Goal: Find specific page/section: Find specific page/section

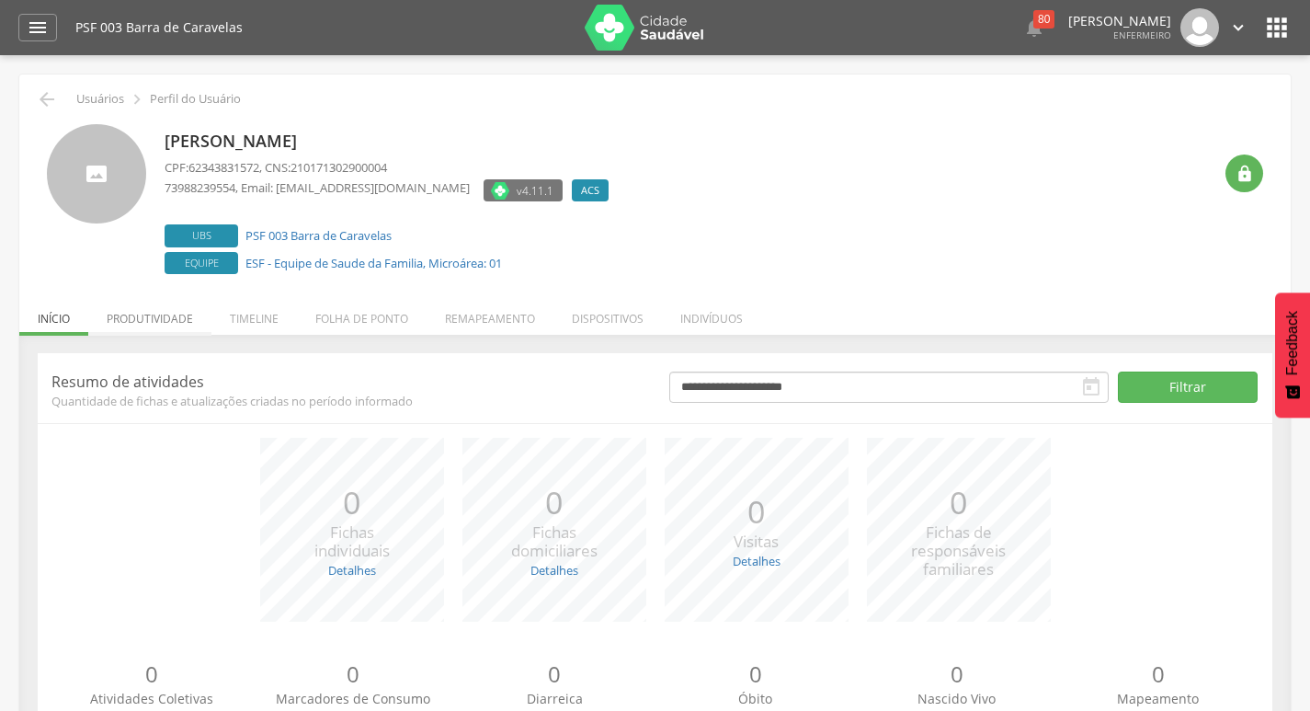
click at [157, 323] on li "Produtividade" at bounding box center [149, 313] width 123 height 43
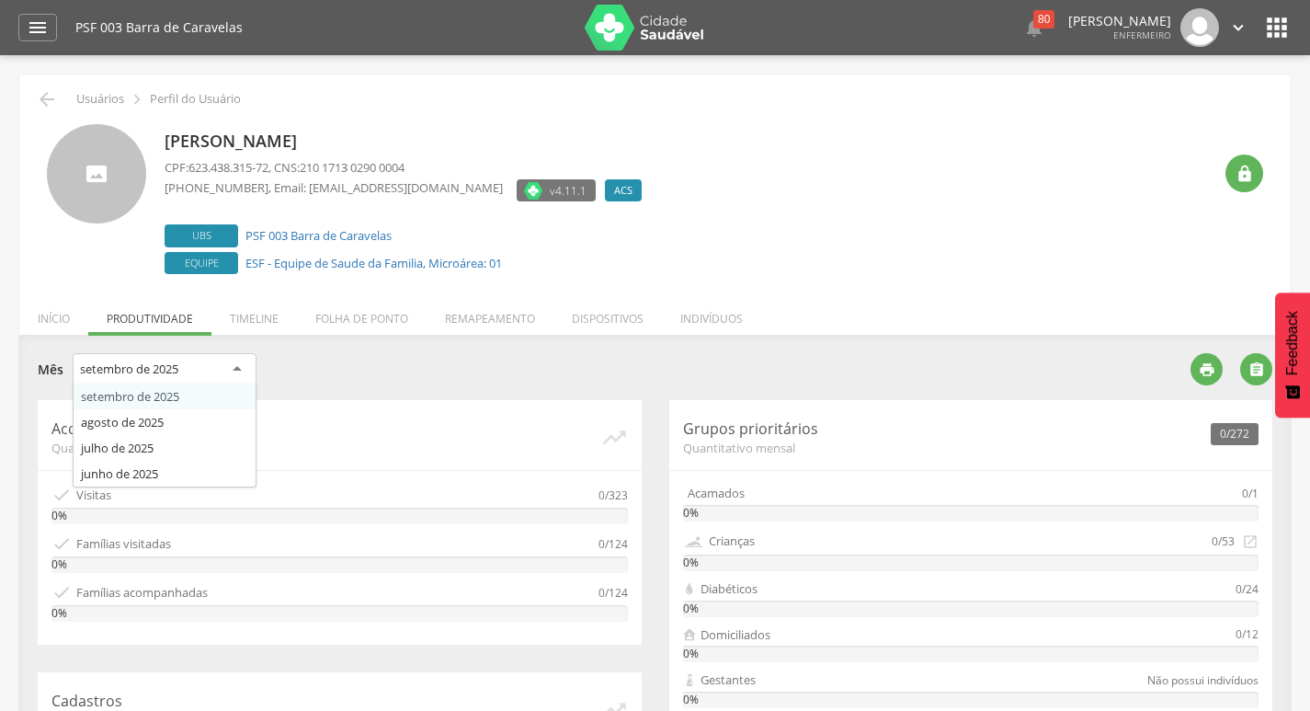
click at [190, 364] on div "setembro de 2025" at bounding box center [165, 369] width 184 height 33
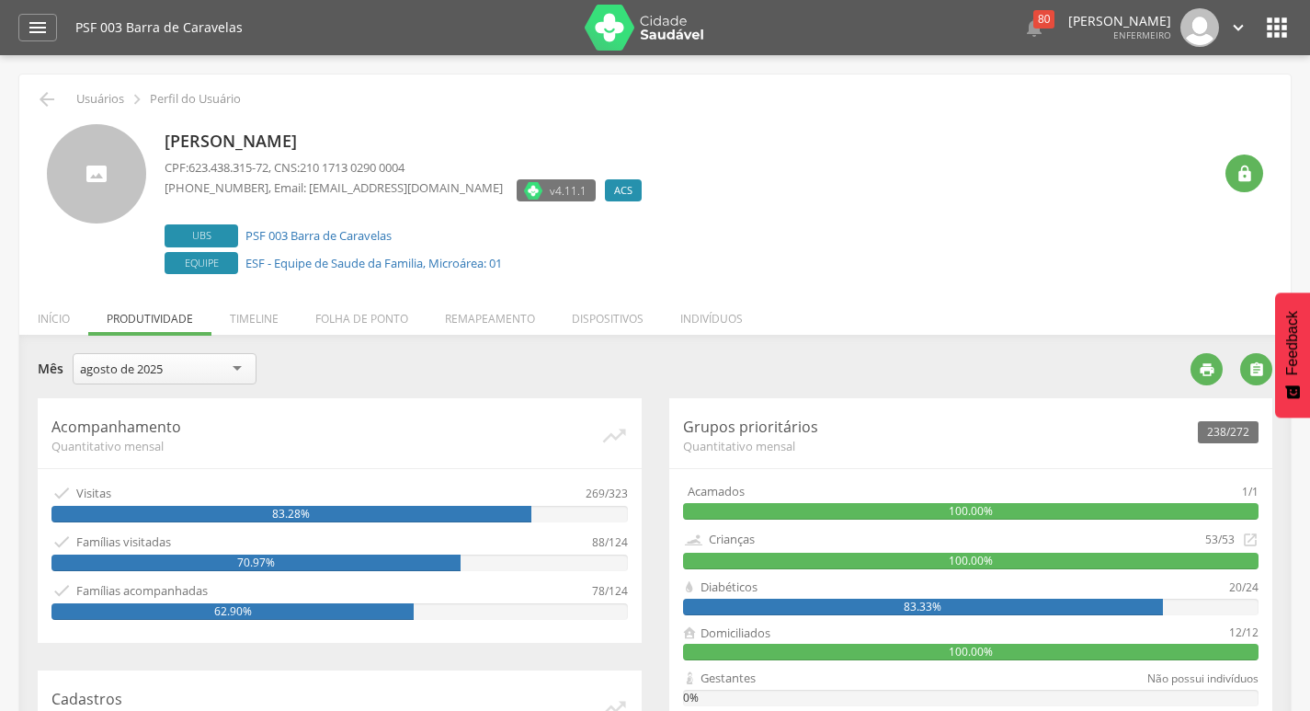
click at [168, 373] on div "agosto de 2025" at bounding box center [165, 368] width 184 height 31
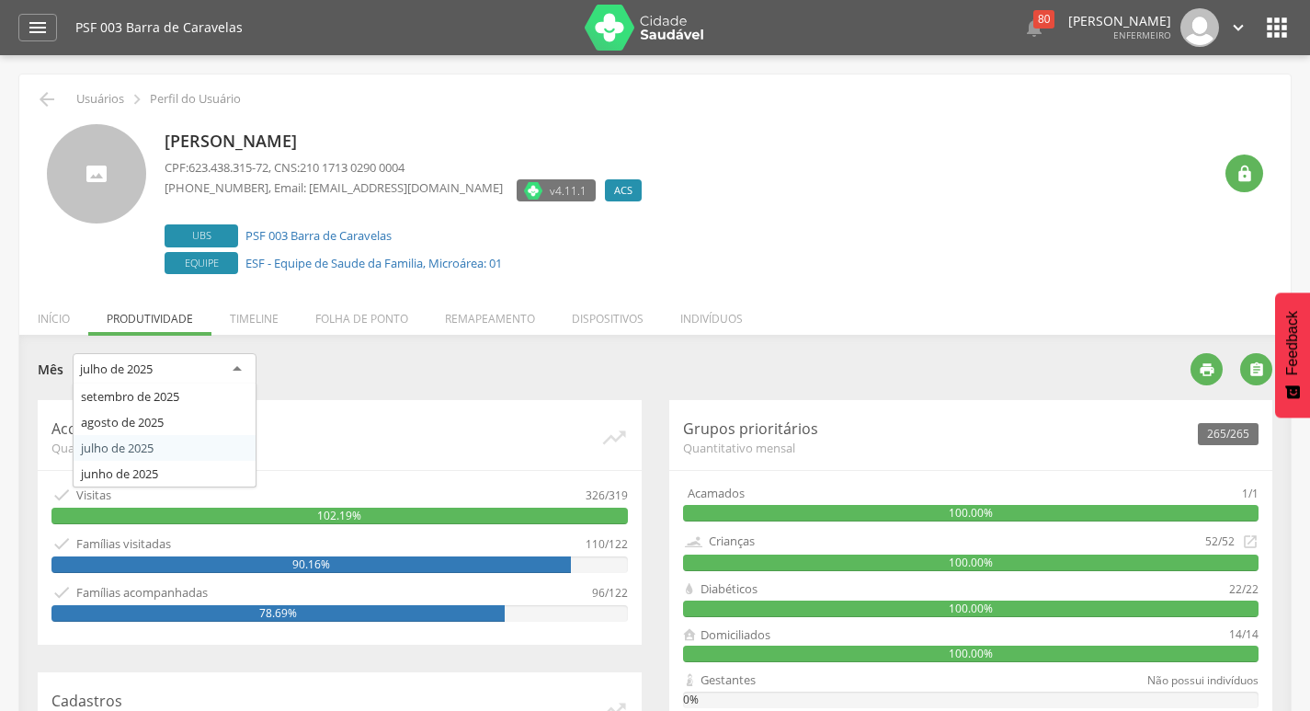
click at [153, 369] on div "julho de 2025" at bounding box center [116, 368] width 73 height 17
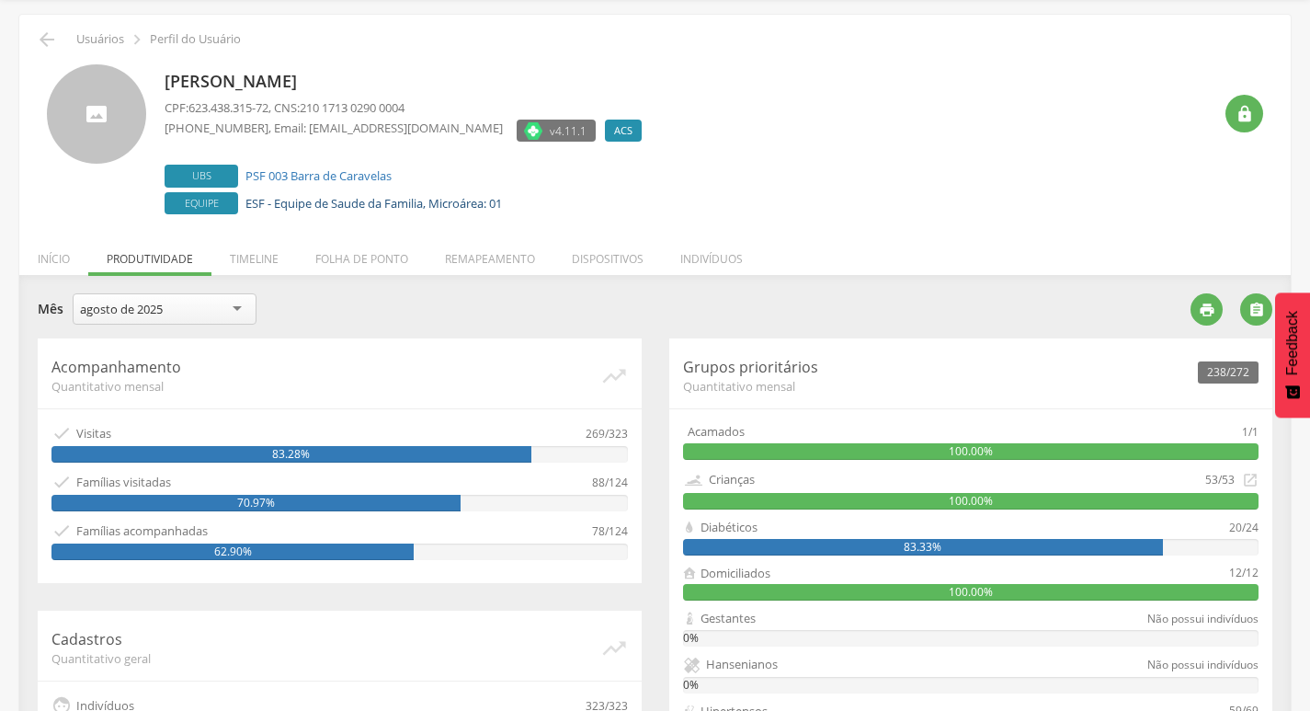
scroll to position [92, 0]
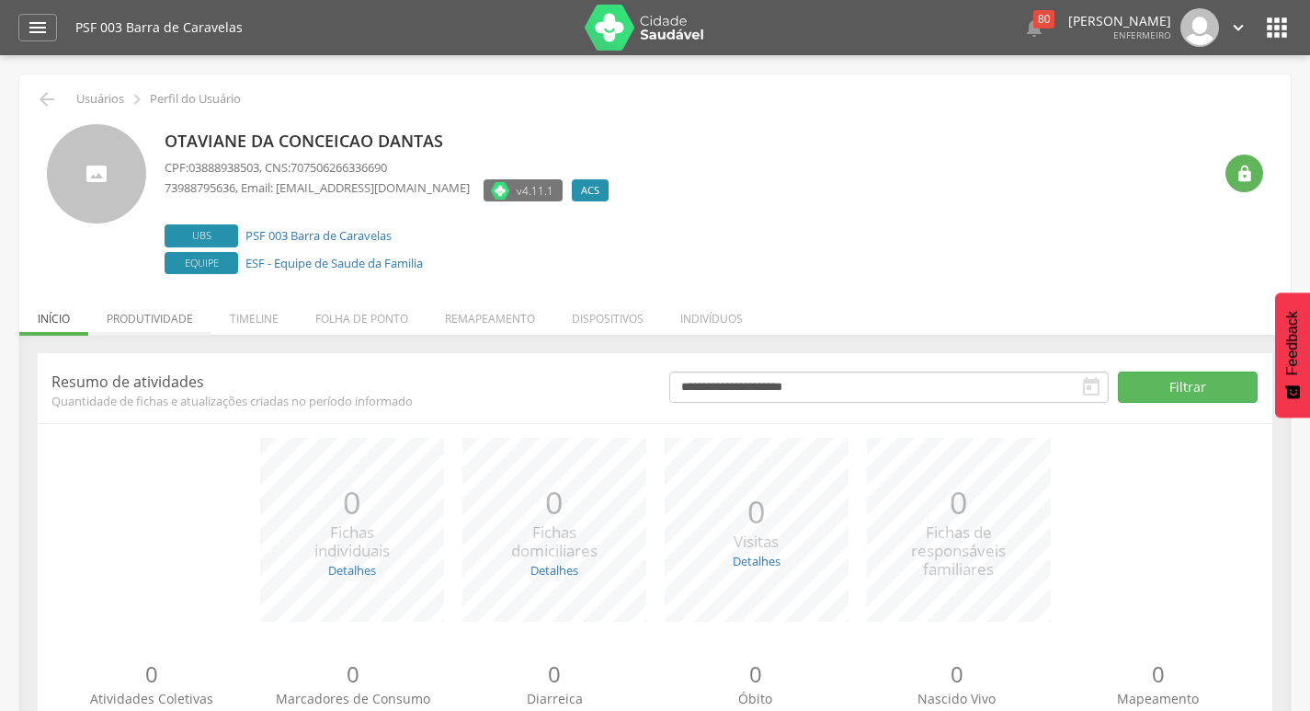
click at [154, 308] on li "Produtividade" at bounding box center [149, 313] width 123 height 43
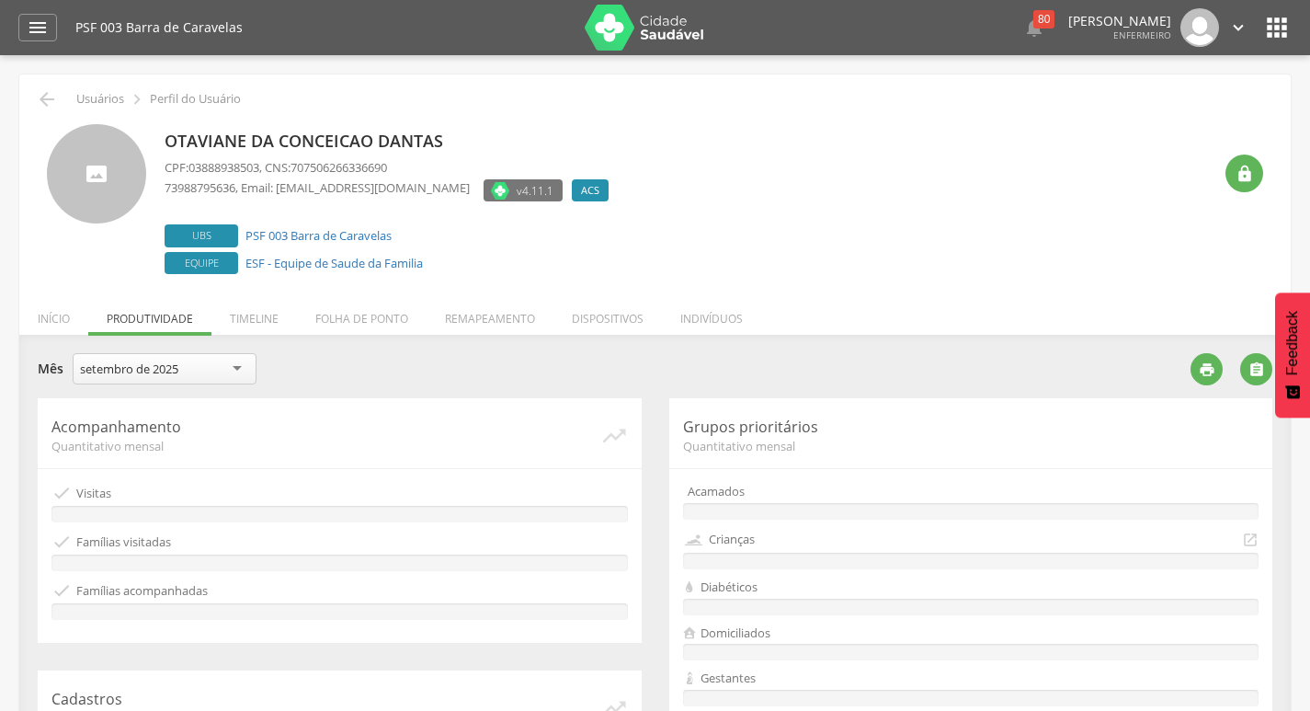
click at [166, 375] on div "setembro de 2025" at bounding box center [129, 368] width 98 height 17
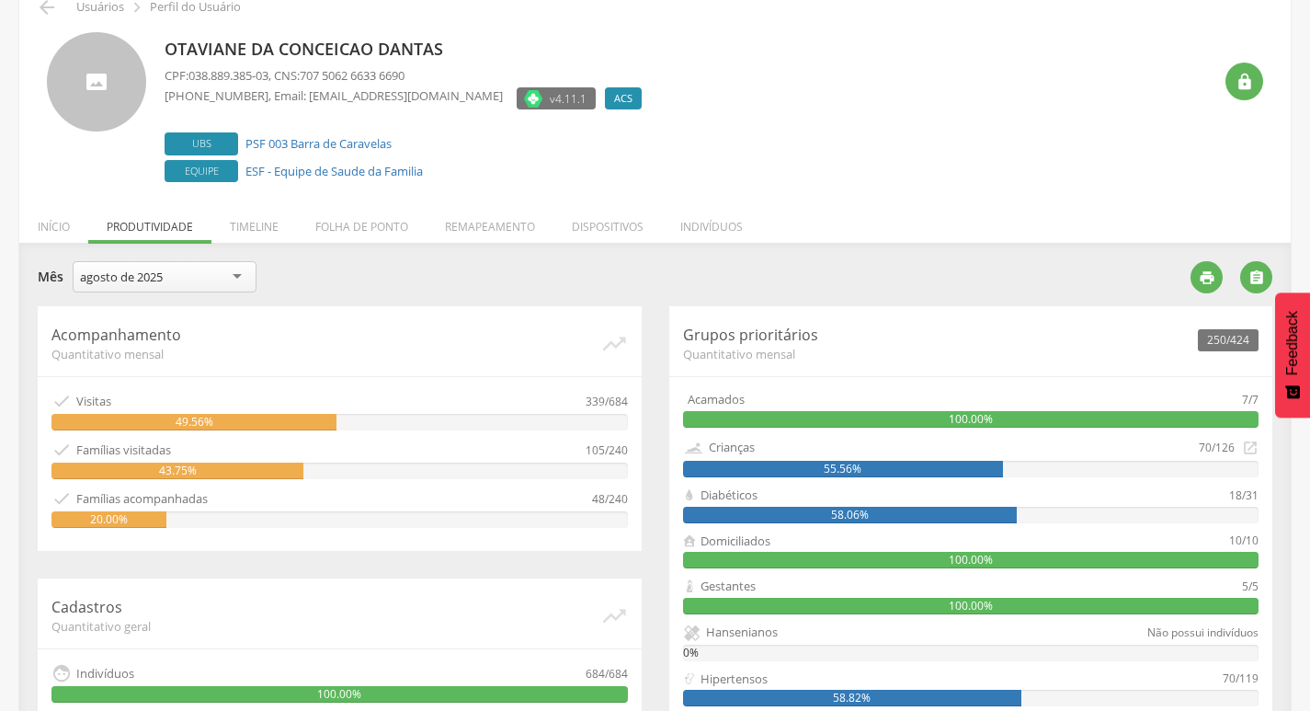
scroll to position [184, 0]
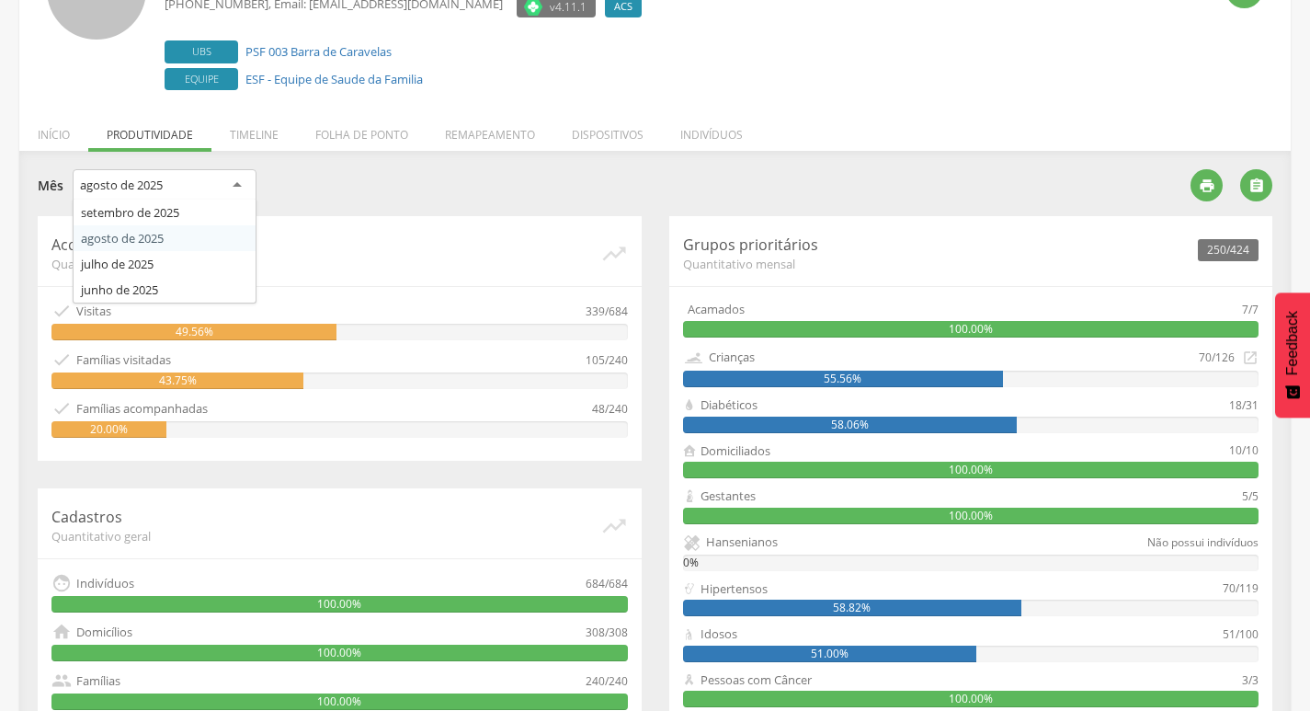
click at [153, 194] on div "agosto de 2025" at bounding box center [165, 185] width 184 height 33
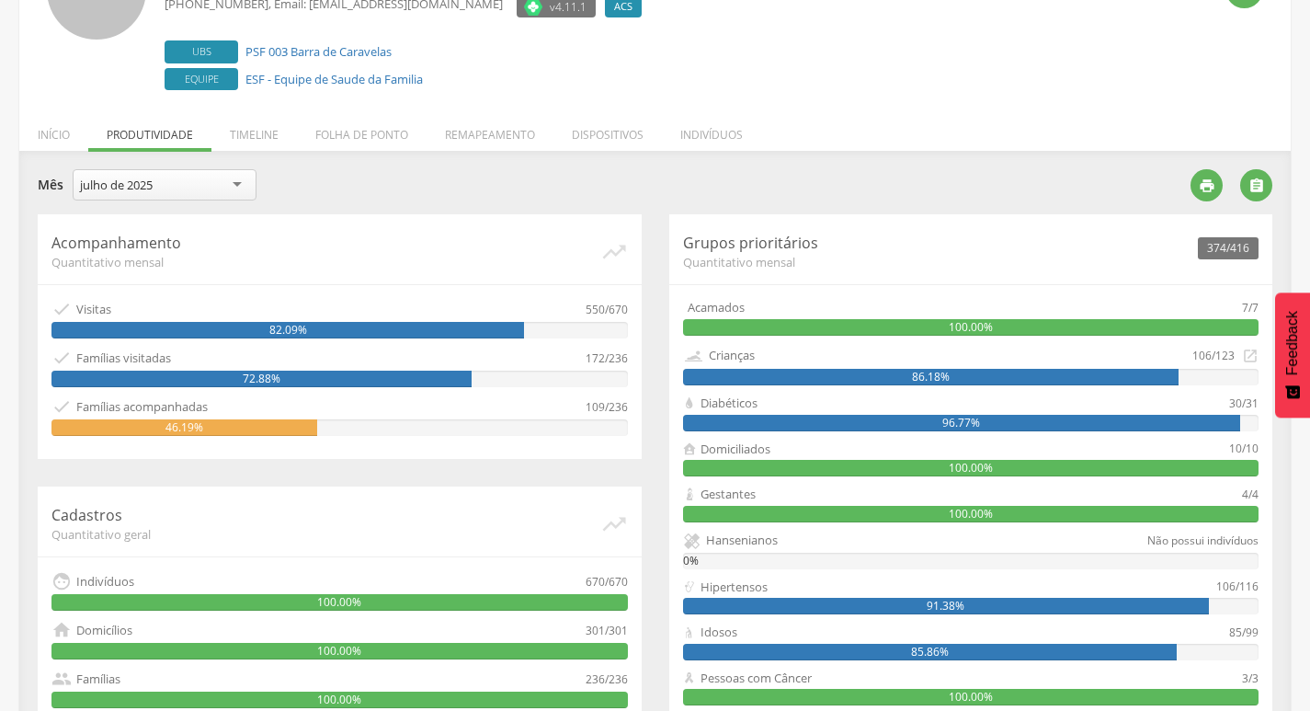
click at [156, 167] on div "**********" at bounding box center [655, 566] width 1272 height 831
click at [156, 176] on div "julho de 2025" at bounding box center [165, 184] width 184 height 31
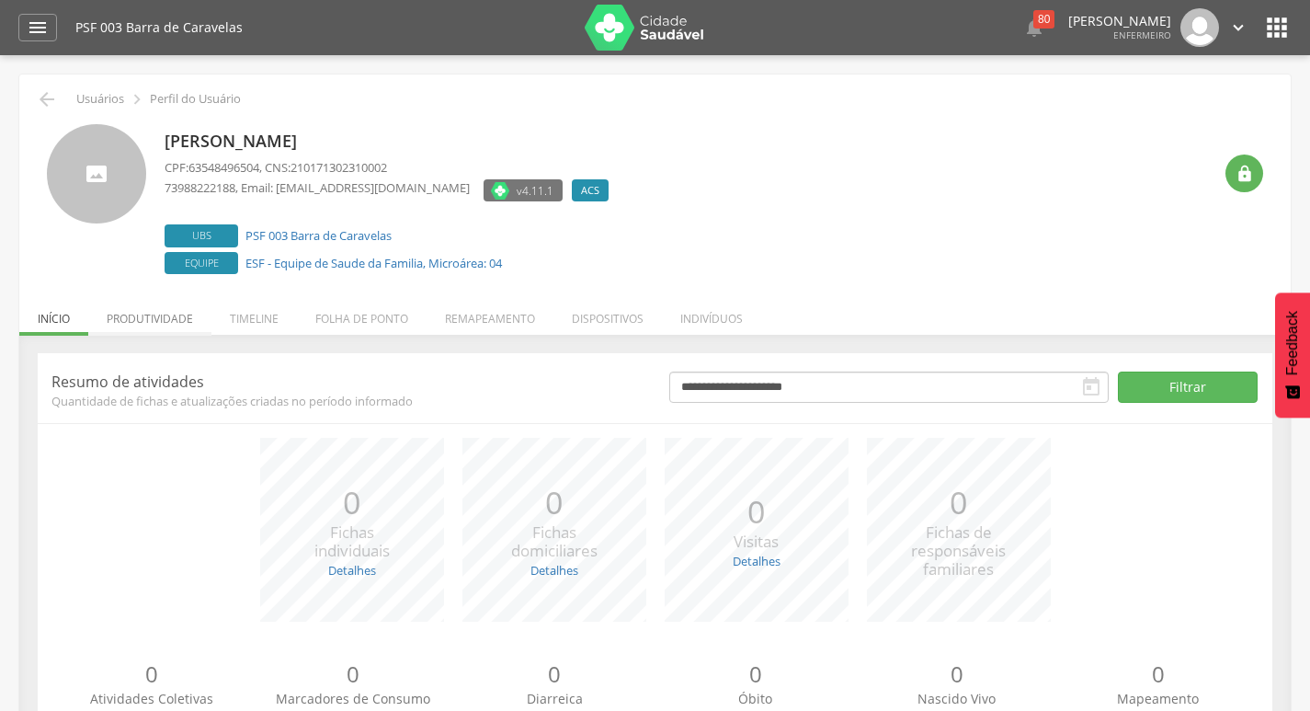
click at [159, 329] on li "Produtividade" at bounding box center [149, 313] width 123 height 43
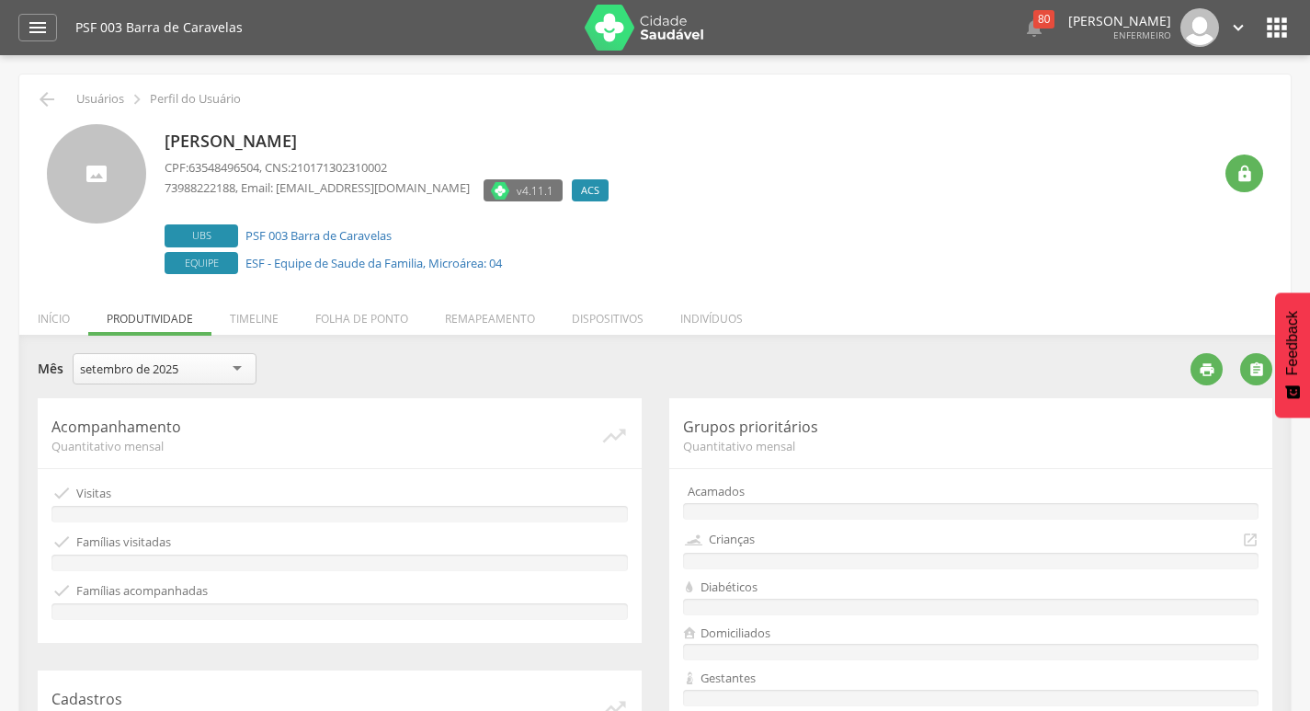
click at [178, 375] on div "setembro de 2025" at bounding box center [129, 368] width 98 height 17
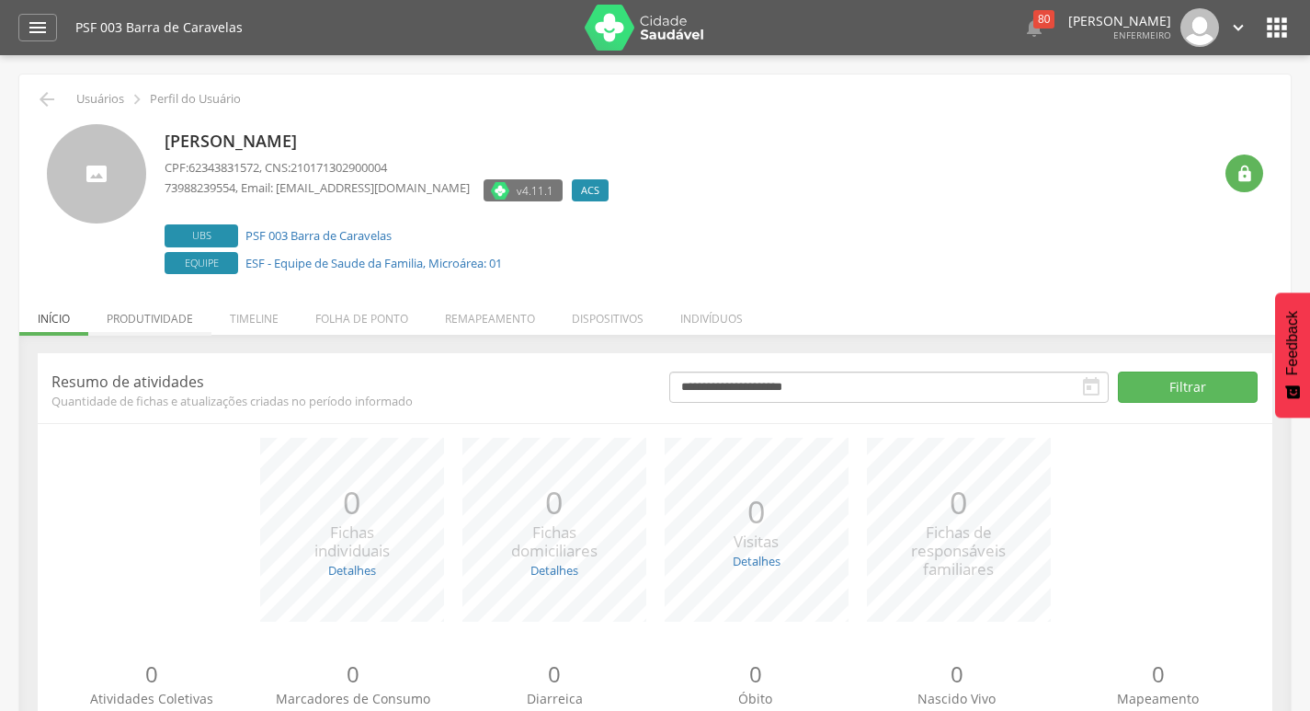
click at [154, 324] on li "Produtividade" at bounding box center [149, 313] width 123 height 43
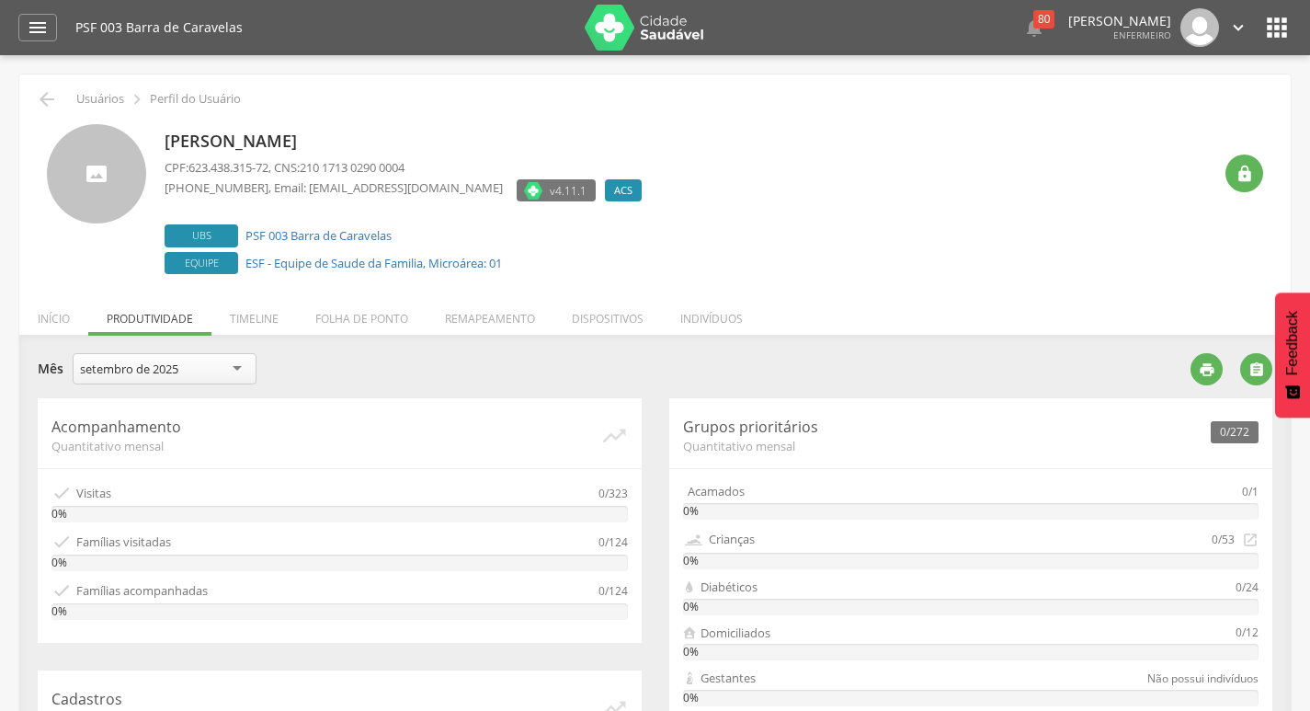
click at [150, 370] on div "setembro de 2025" at bounding box center [129, 368] width 98 height 17
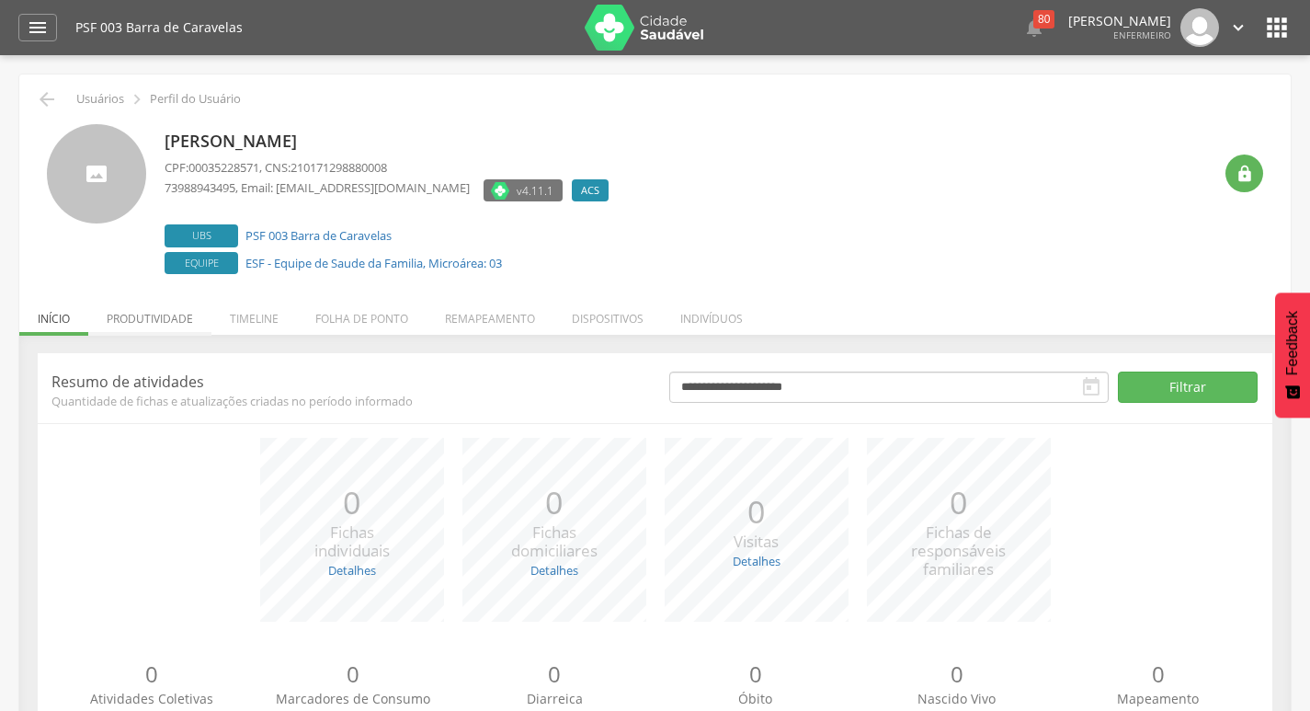
click at [150, 310] on li "Produtividade" at bounding box center [149, 313] width 123 height 43
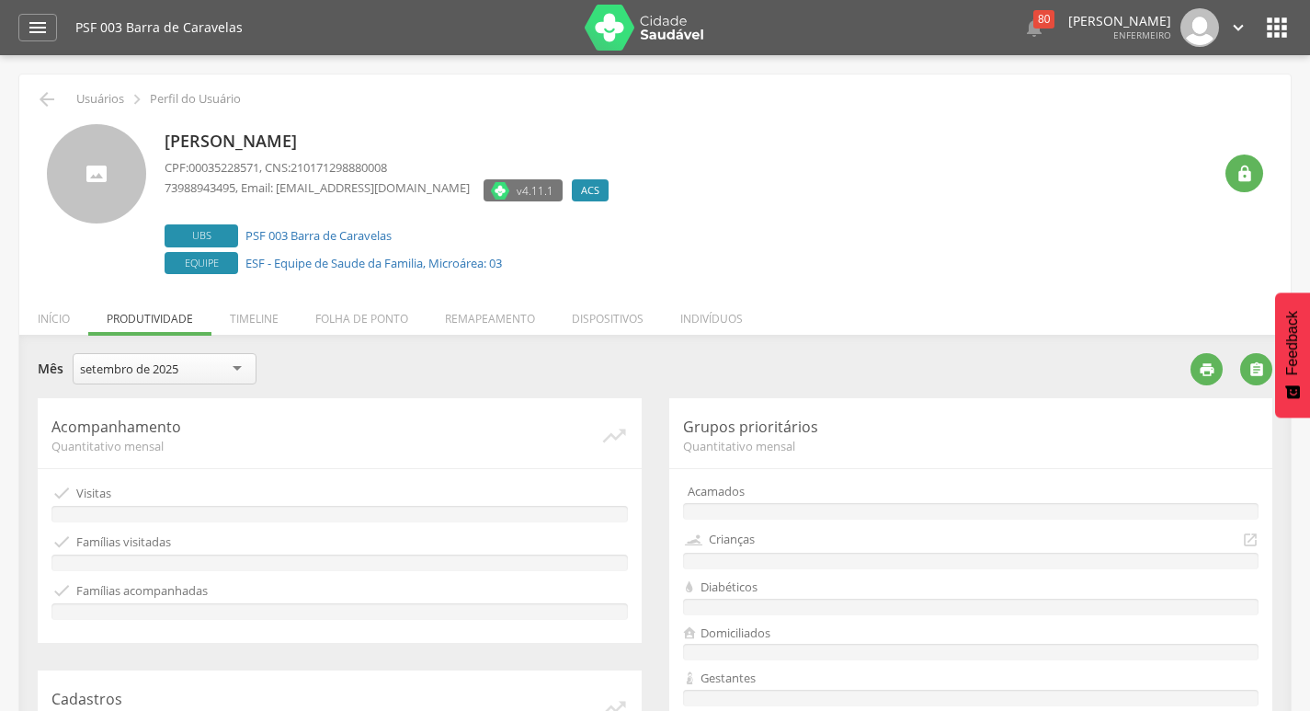
click at [165, 364] on div "setembro de 2025" at bounding box center [129, 368] width 98 height 17
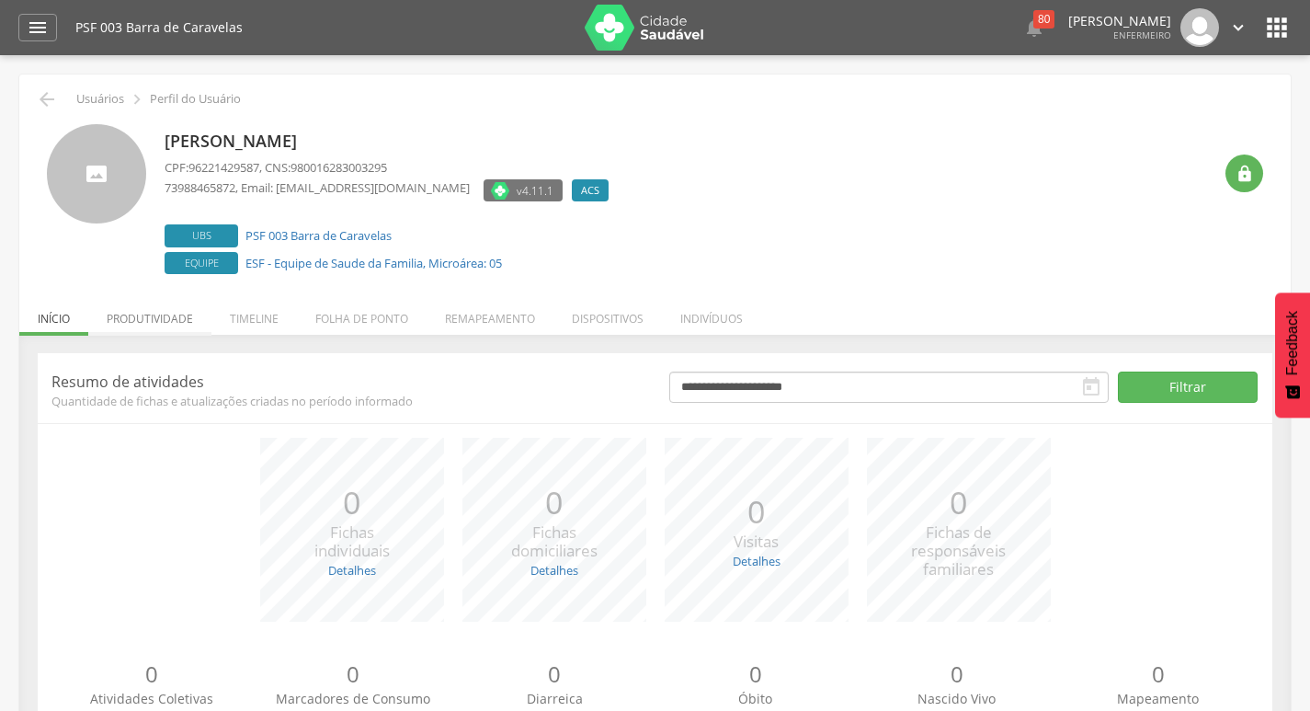
click at [184, 323] on li "Produtividade" at bounding box center [149, 313] width 123 height 43
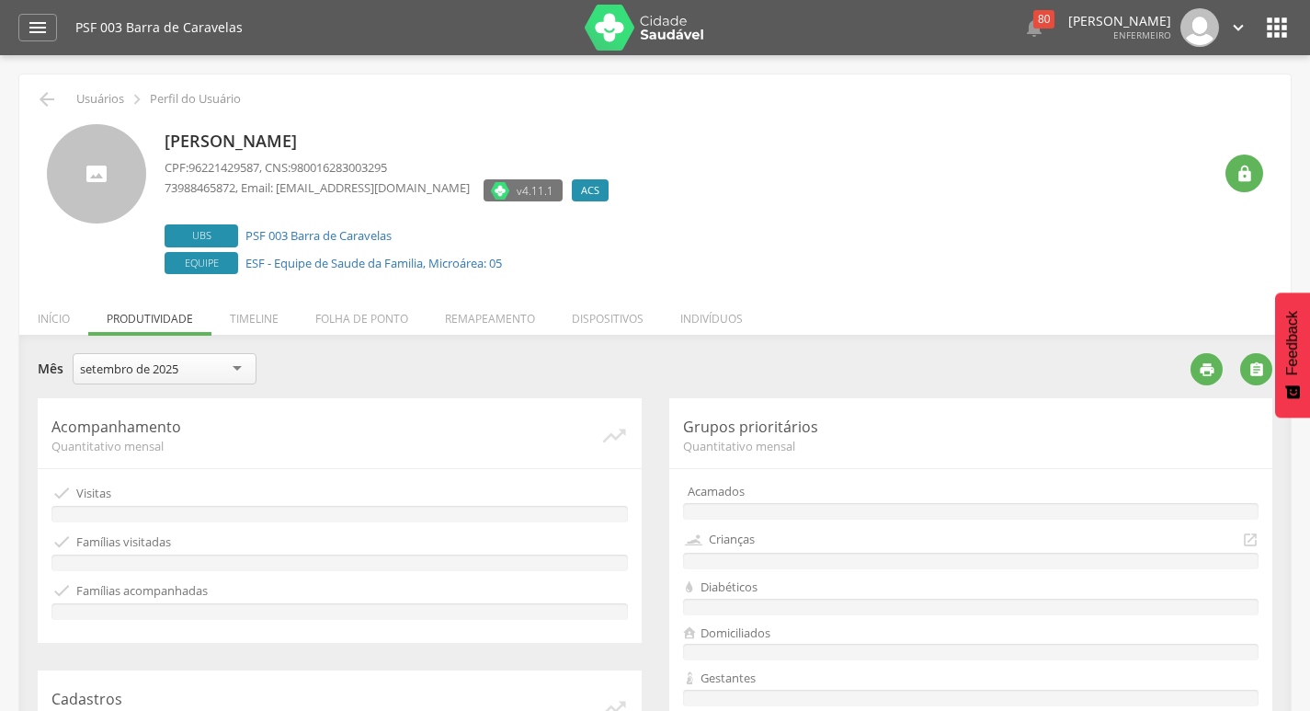
click at [161, 361] on div "setembro de 2025" at bounding box center [129, 368] width 98 height 17
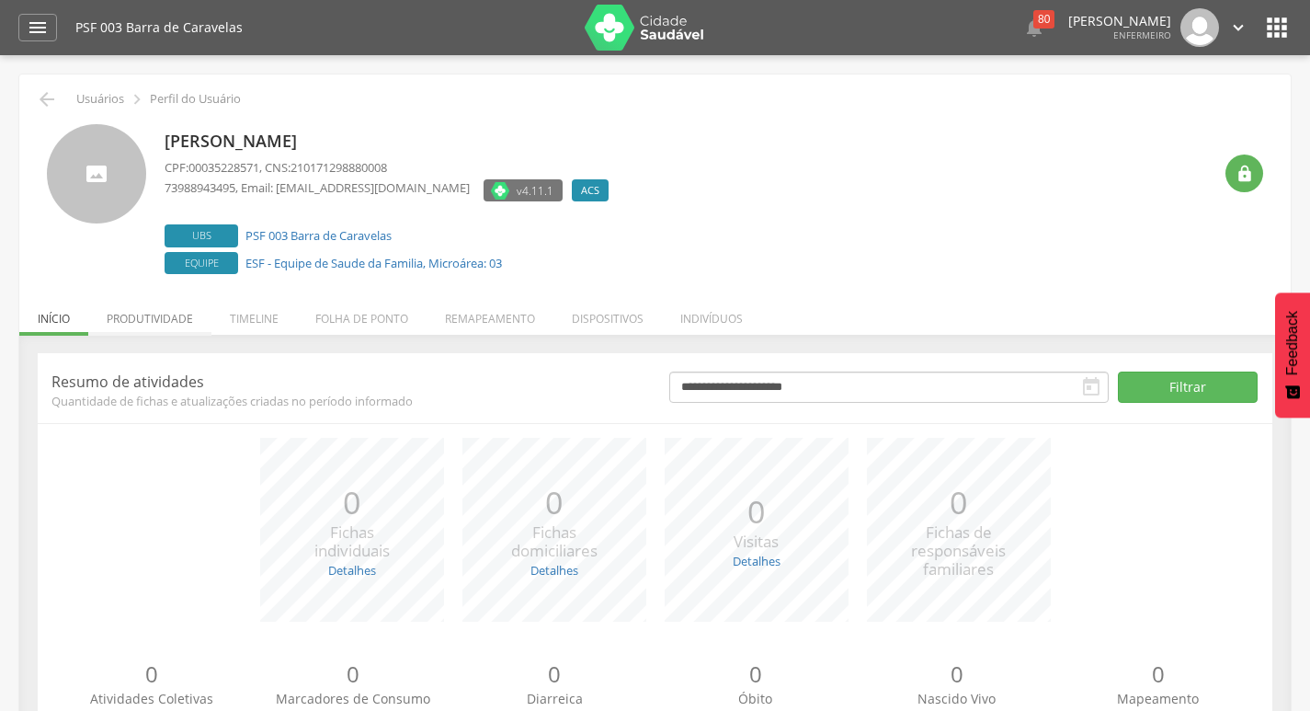
click at [175, 326] on li "Produtividade" at bounding box center [149, 313] width 123 height 43
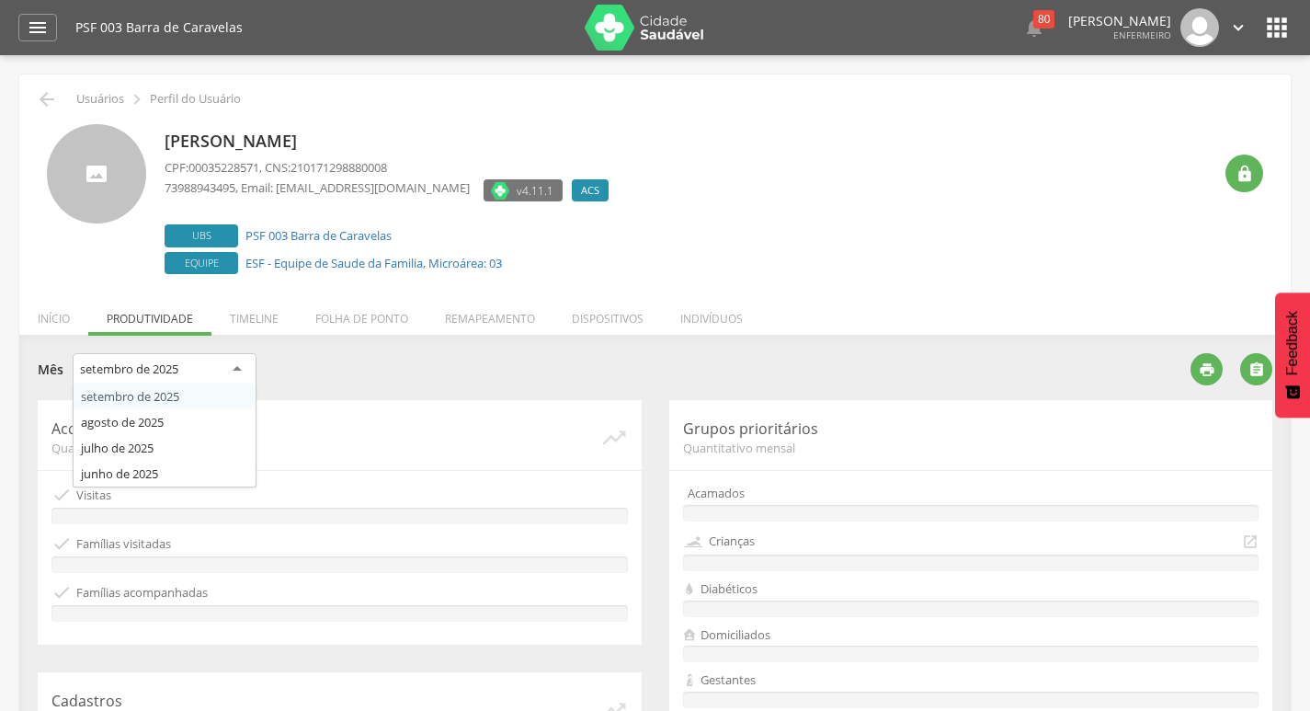
click at [121, 383] on div "setembro de 2025 setembro de 2025 agosto de 2025 julho de 2025 junho de 2025" at bounding box center [165, 372] width 184 height 38
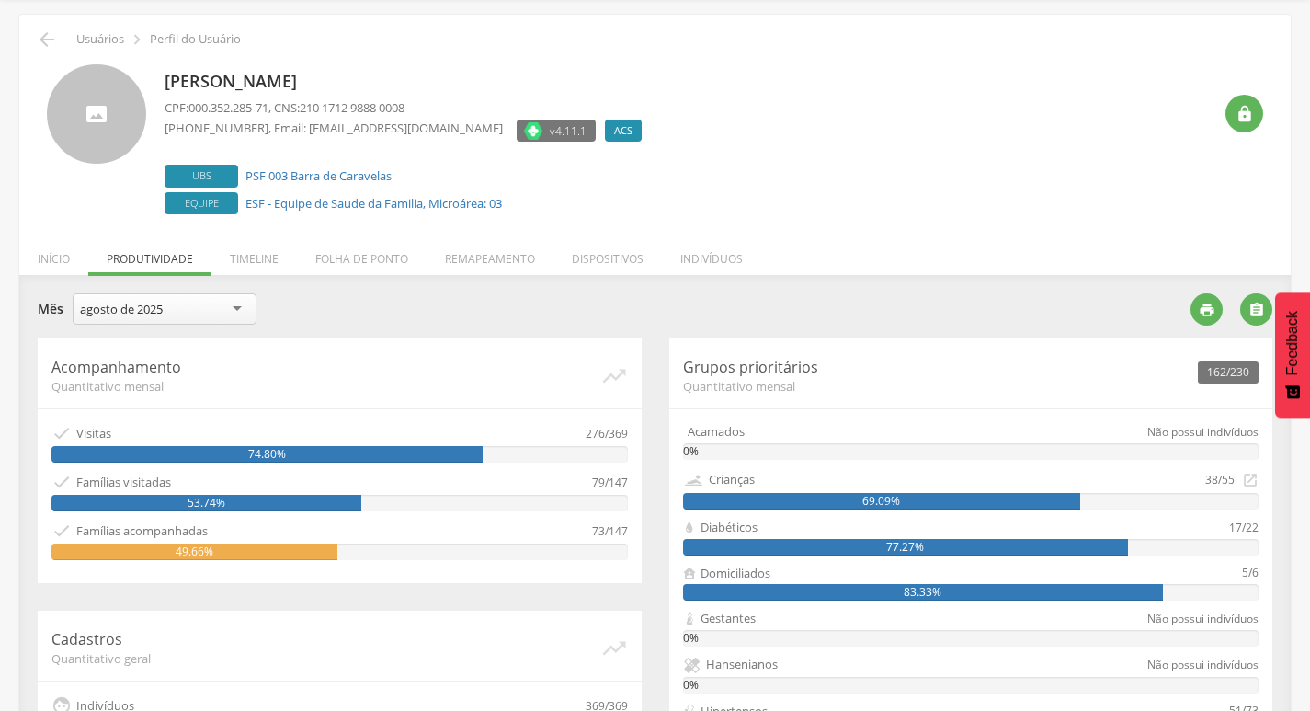
scroll to position [92, 0]
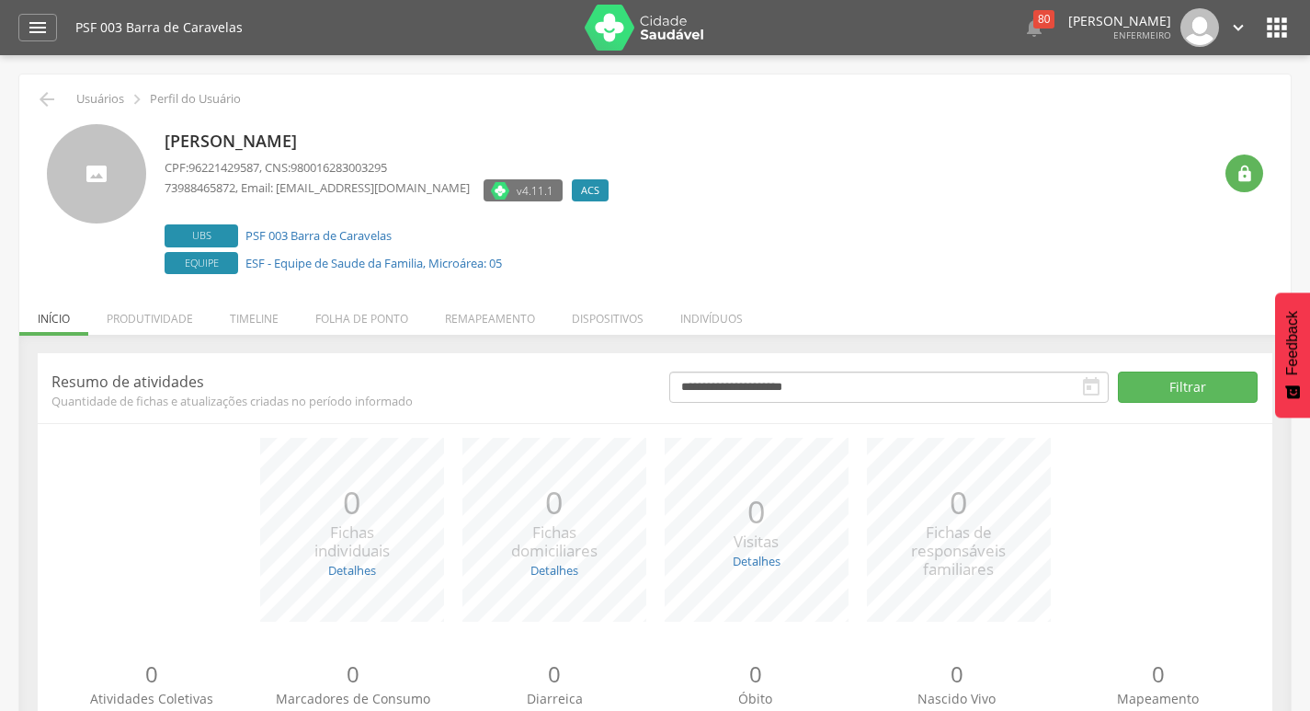
click at [152, 314] on li "Produtividade" at bounding box center [149, 313] width 123 height 43
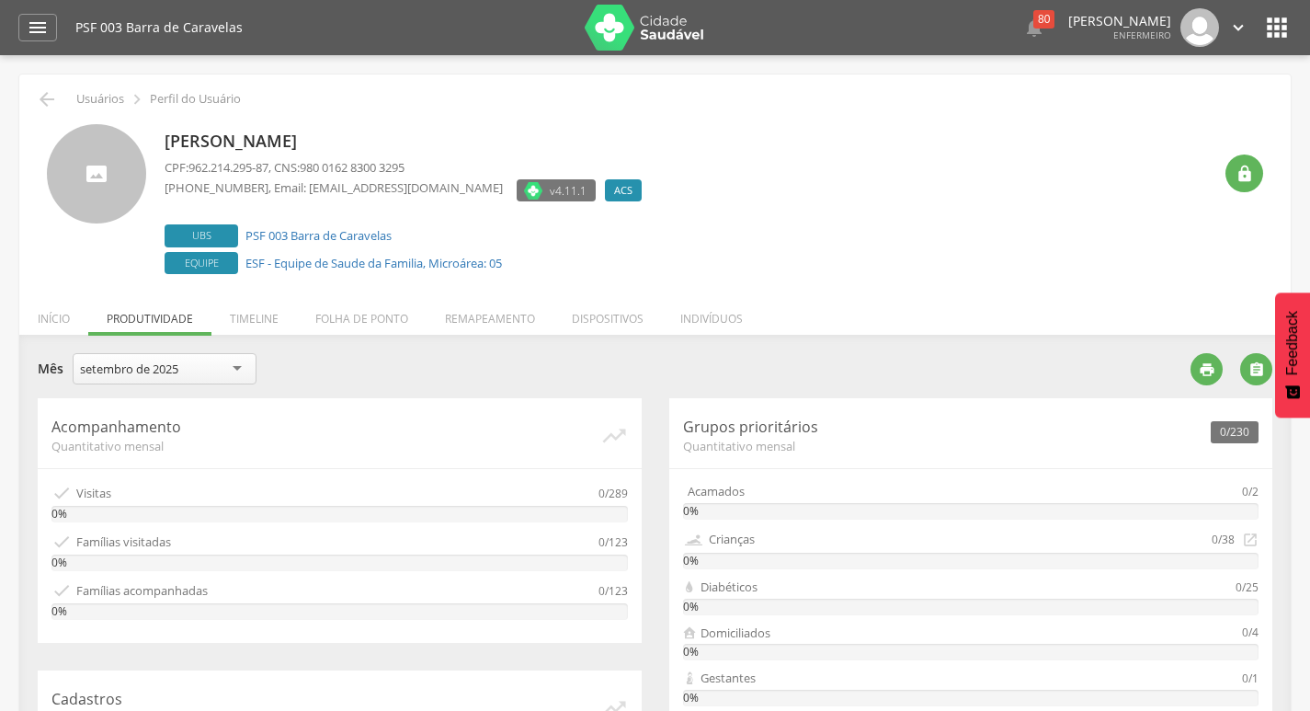
click at [156, 372] on div "setembro de 2025" at bounding box center [129, 368] width 98 height 17
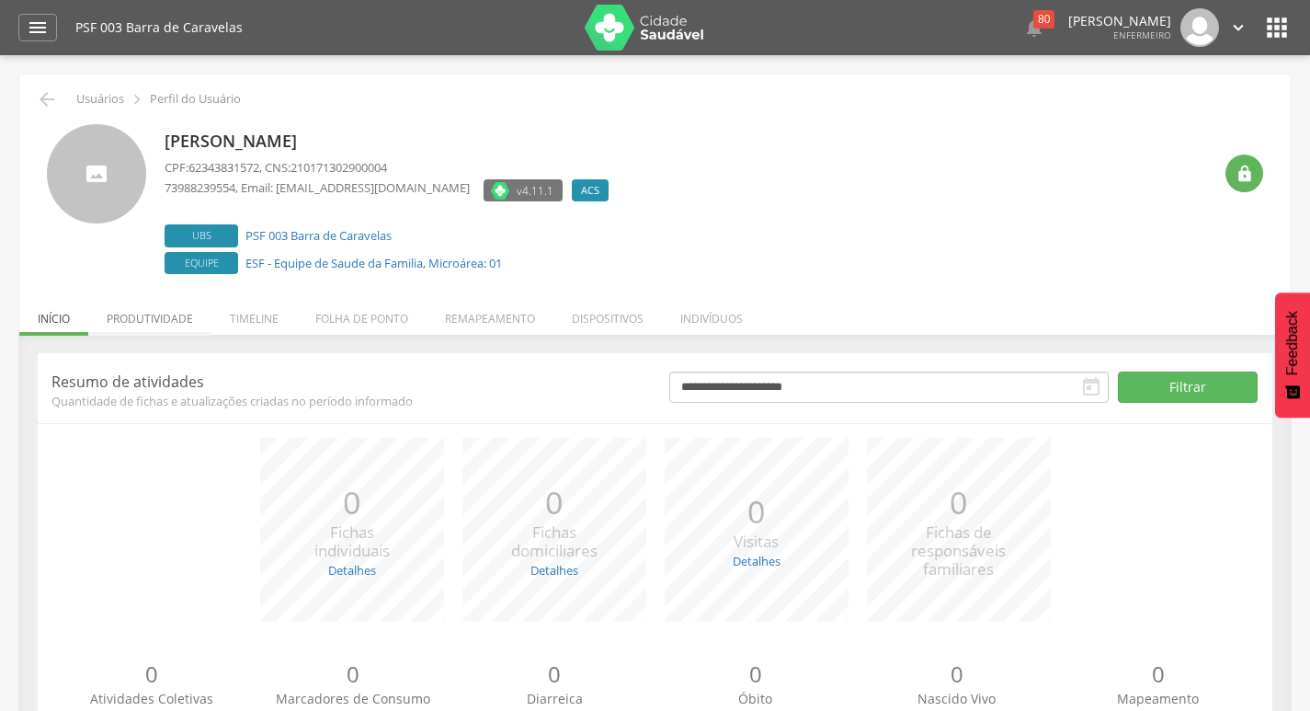
click at [172, 321] on li "Produtividade" at bounding box center [149, 313] width 123 height 43
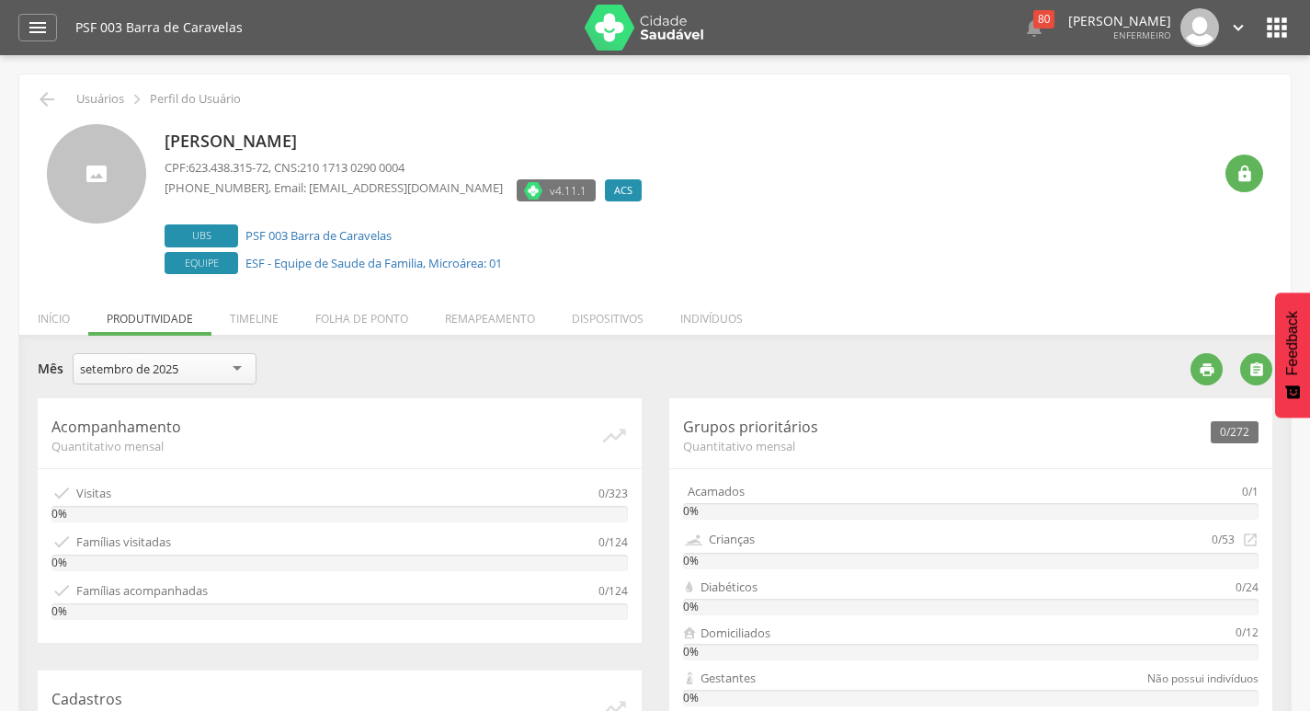
click at [158, 373] on div "setembro de 2025" at bounding box center [129, 368] width 98 height 17
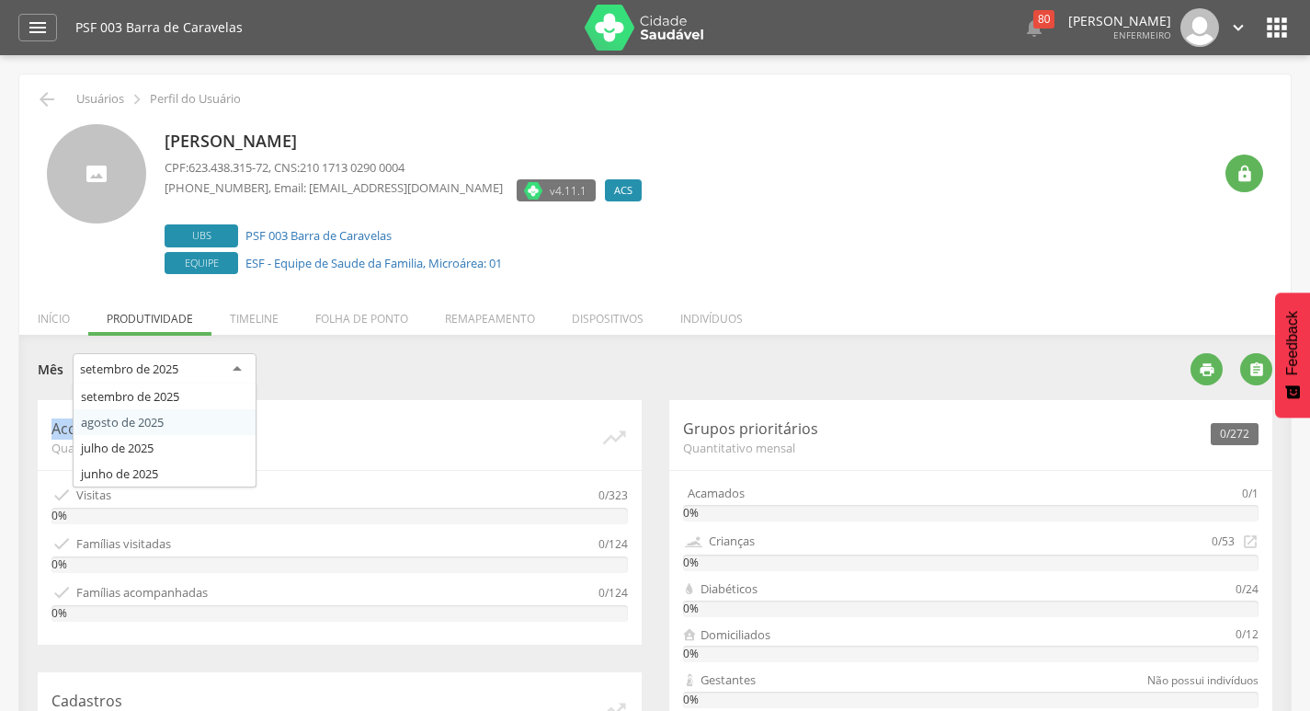
click at [145, 419] on p "Acompanhamento" at bounding box center [325, 428] width 549 height 21
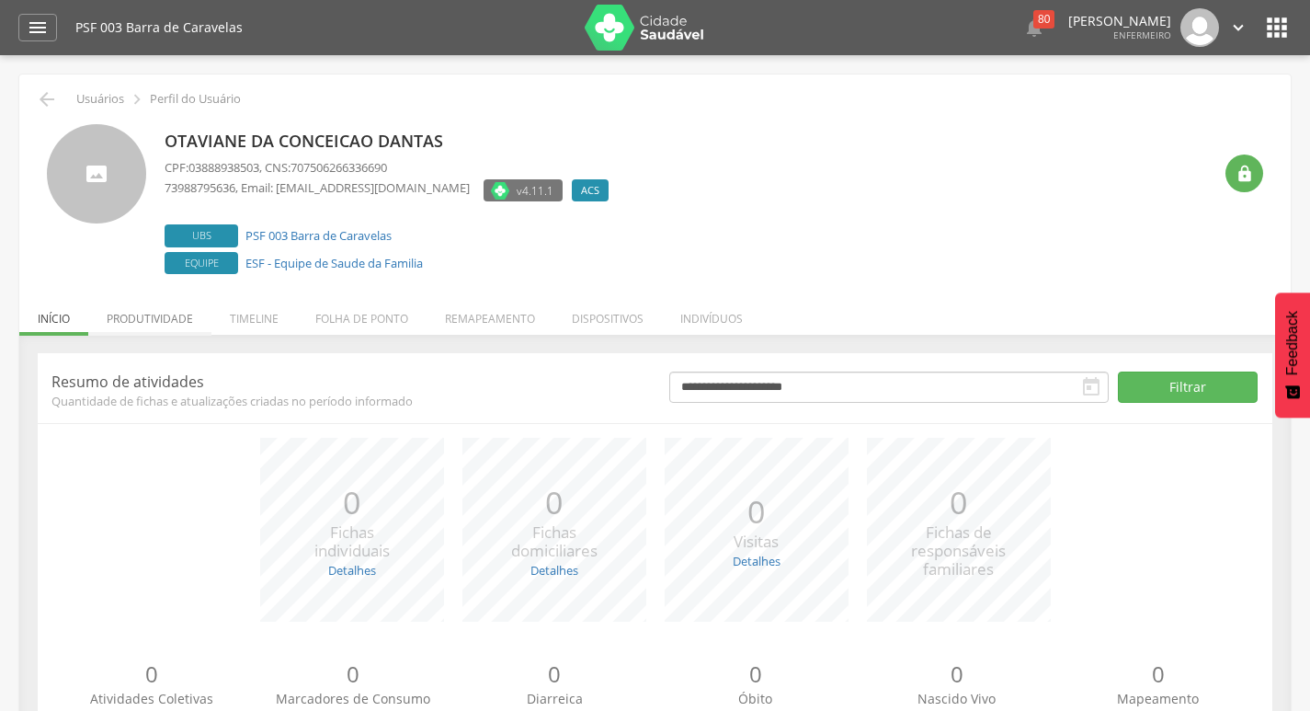
click at [153, 328] on li "Produtividade" at bounding box center [149, 313] width 123 height 43
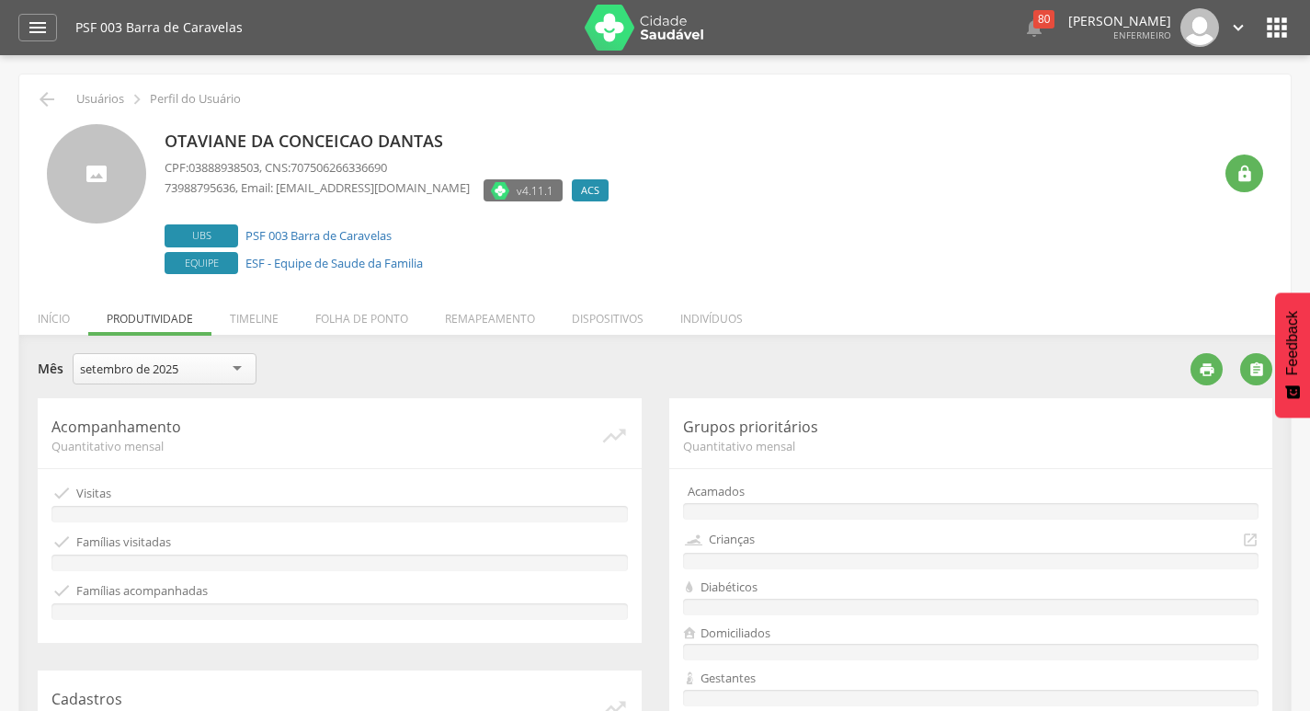
click at [143, 372] on div "setembro de 2025" at bounding box center [129, 368] width 98 height 17
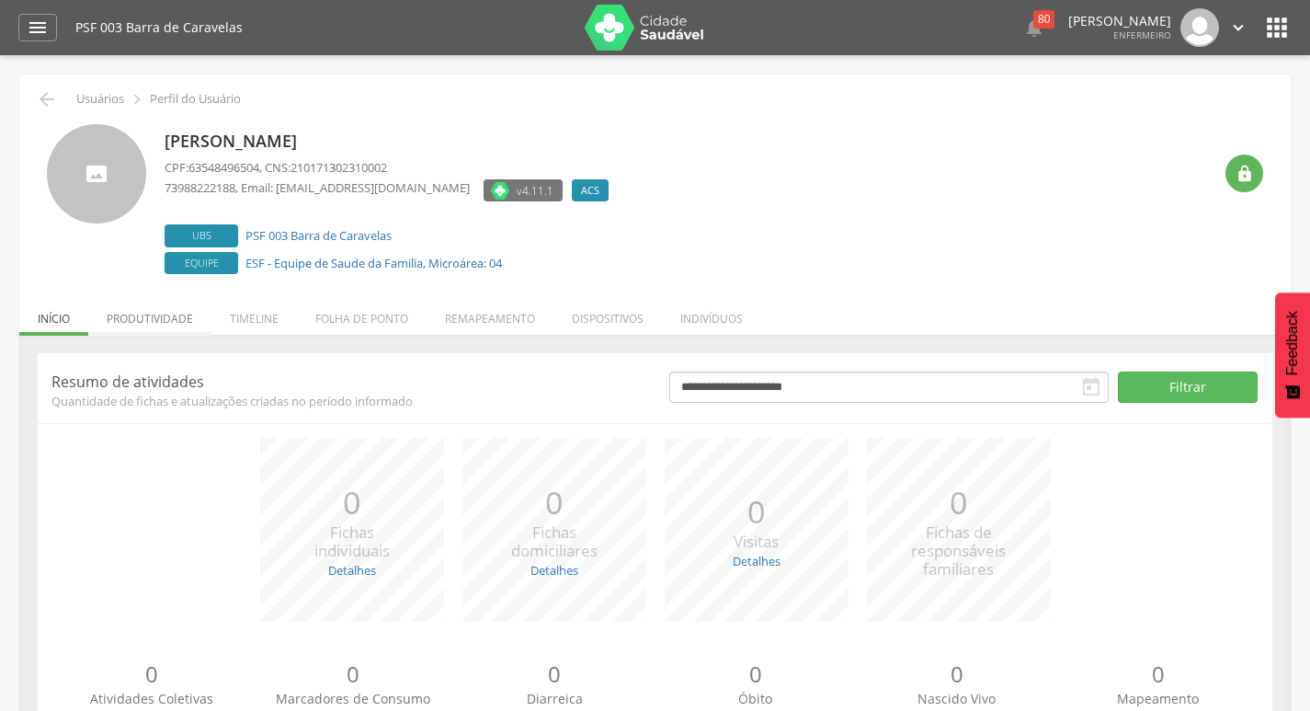
click at [164, 325] on li "Produtividade" at bounding box center [149, 313] width 123 height 43
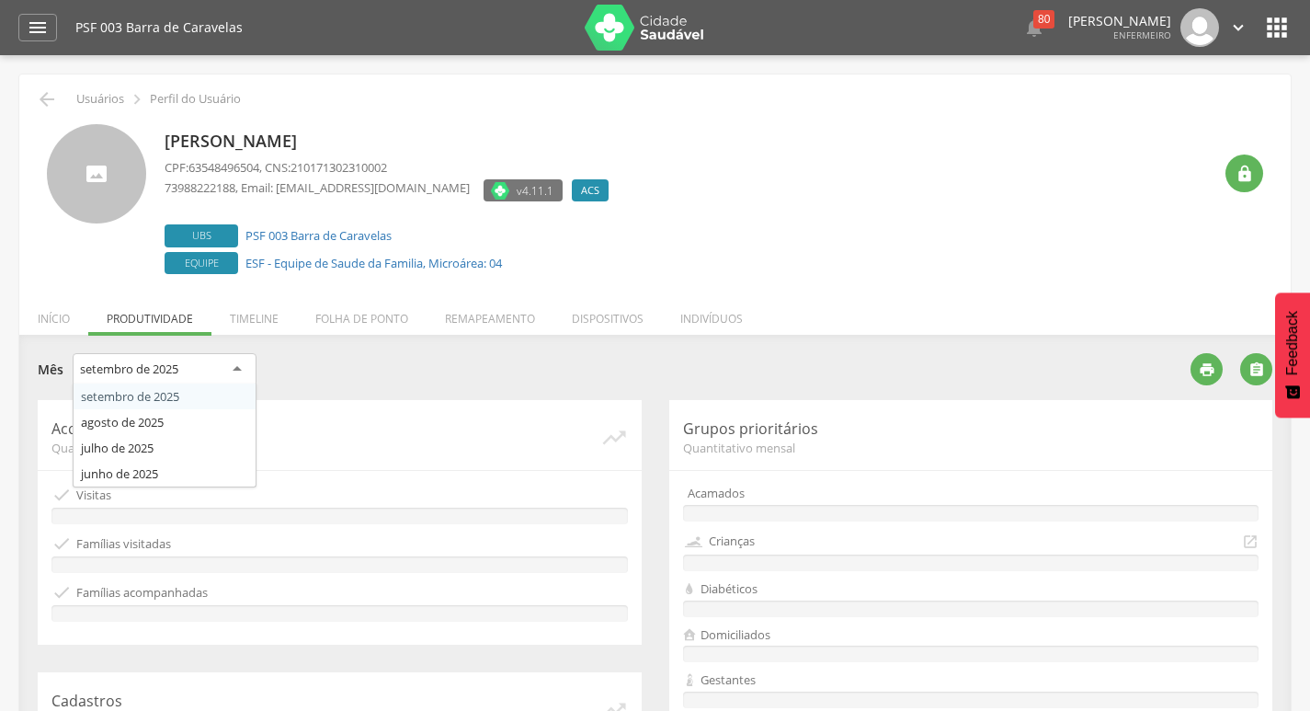
click at [160, 368] on div "setembro de 2025" at bounding box center [129, 368] width 98 height 17
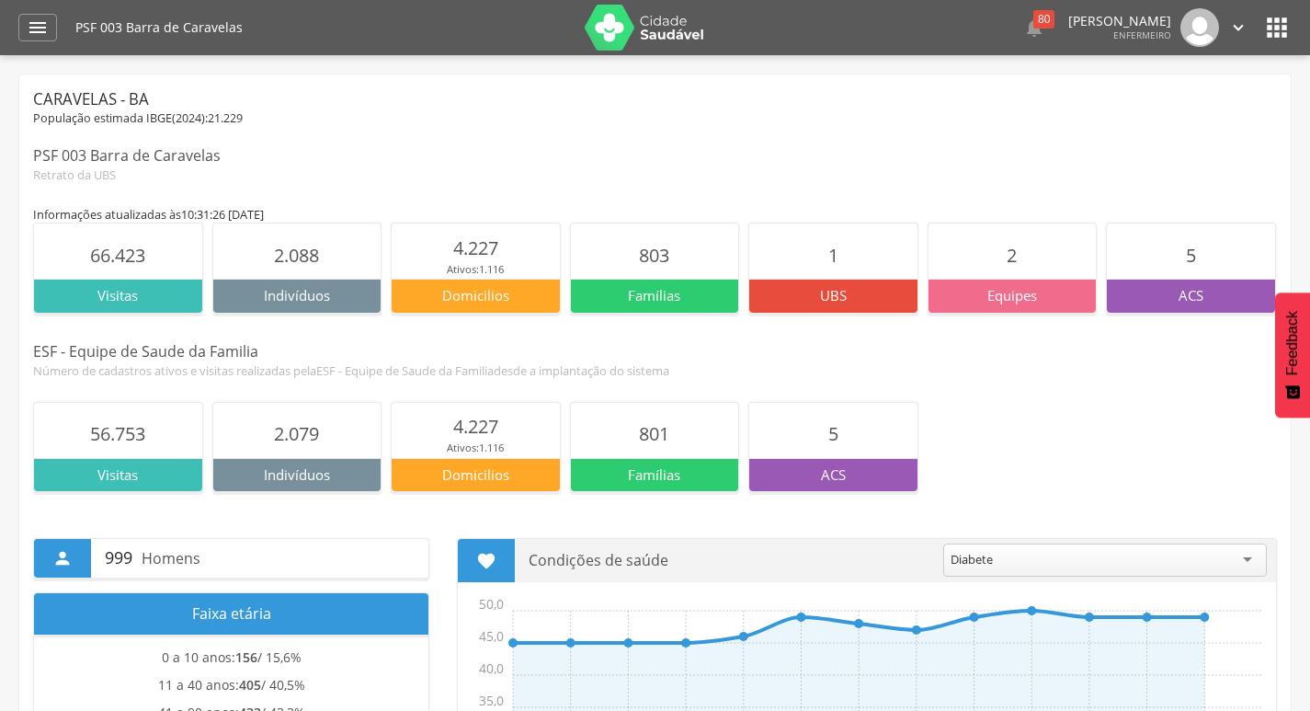
click at [1277, 17] on icon "" at bounding box center [1277, 27] width 29 height 29
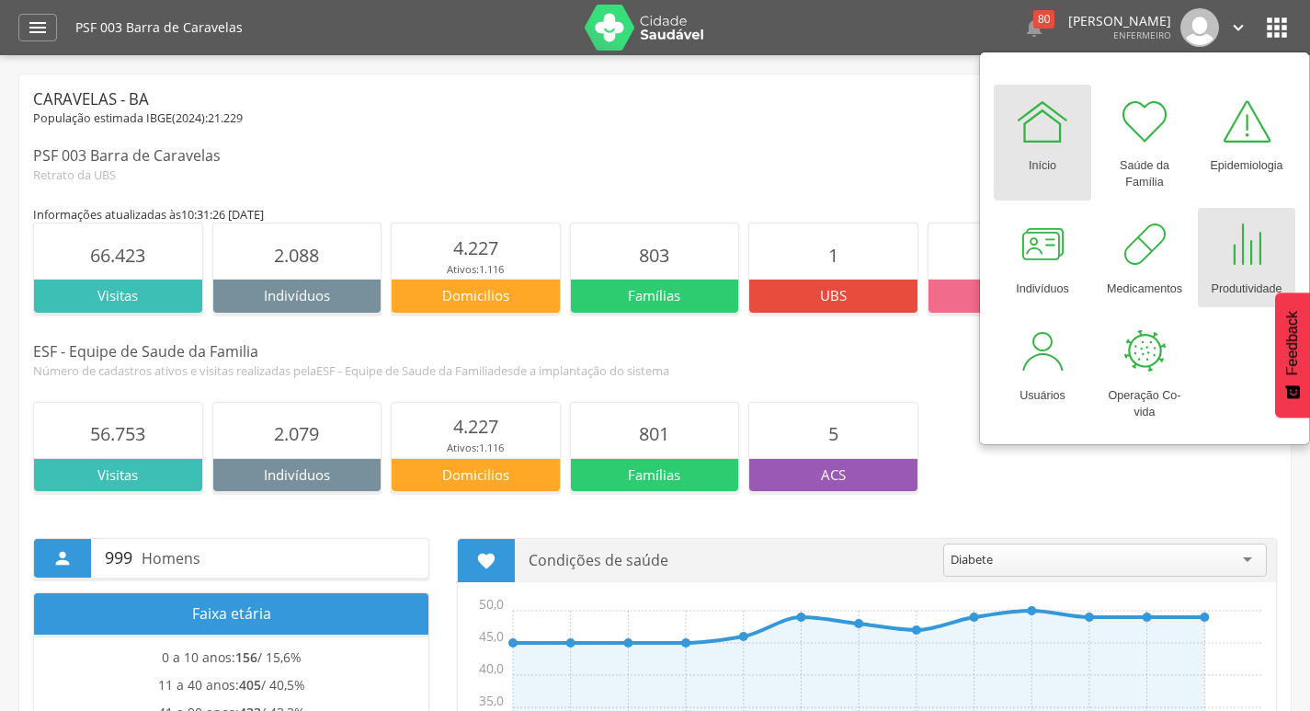
click at [1231, 262] on div at bounding box center [1246, 244] width 55 height 55
